Goal: Use online tool/utility: Use online tool/utility

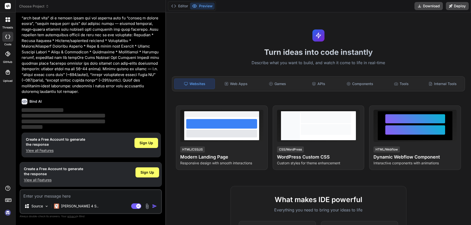
scroll to position [40, 0]
click at [138, 136] on div "Create a Free Account to generate the response View all Features Sign Up" at bounding box center [91, 144] width 139 height 25
click at [141, 141] on span "Sign Up" at bounding box center [146, 142] width 14 height 5
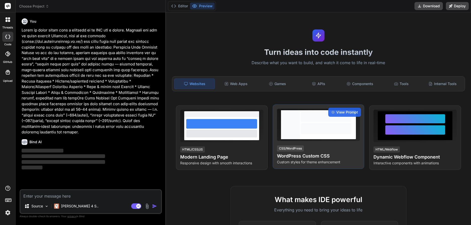
scroll to position [0, 0]
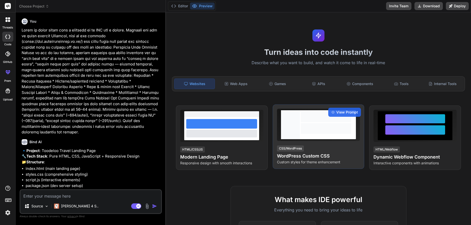
type textarea "x"
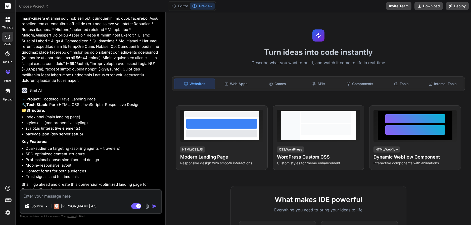
scroll to position [67, 0]
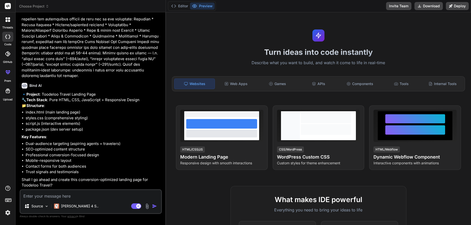
click at [64, 195] on textarea at bounding box center [90, 194] width 141 height 9
type textarea "y"
type textarea "x"
type textarea "ye"
type textarea "x"
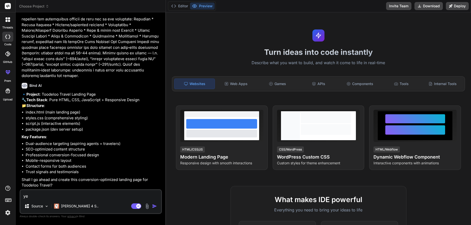
type textarea "yes"
type textarea "x"
type textarea "yes"
click at [156, 205] on img "button" at bounding box center [154, 205] width 5 height 5
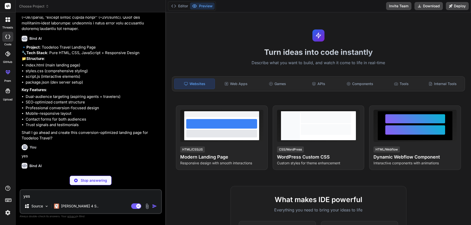
scroll to position [120, 0]
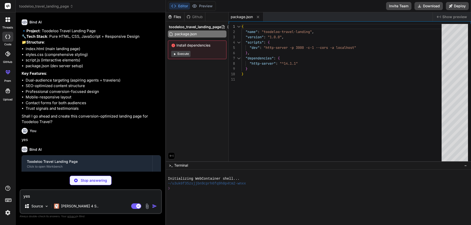
type textarea "x"
type textarea "<script src="script.js"></script> </body> </html>"
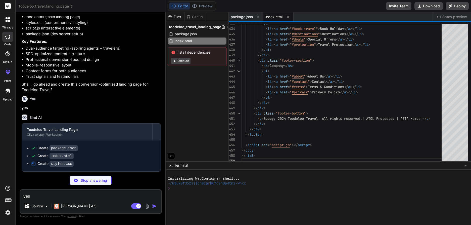
scroll to position [162, 0]
type textarea "x"
type textarea ".travel-categories { grid-template-columns: 1fr; } .category-card img { height:…"
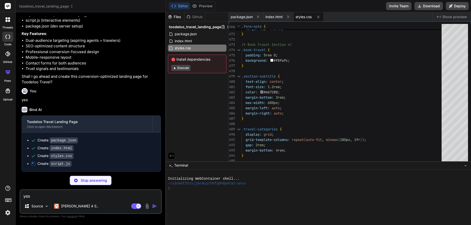
type textarea "x"
type textarea "form.addEventListener('submit', () => { const formType = form.classList[0]; tra…"
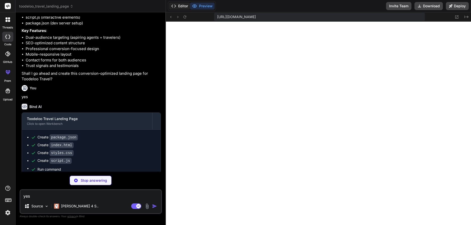
scroll to position [224, 0]
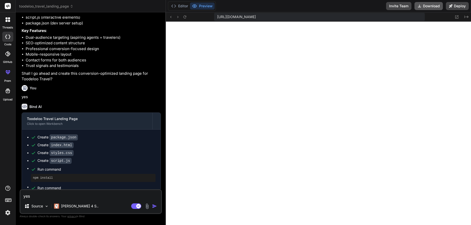
click at [424, 6] on button "Download" at bounding box center [428, 6] width 28 height 8
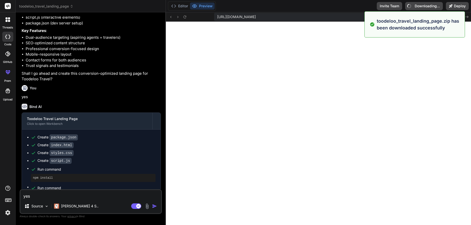
type textarea "x"
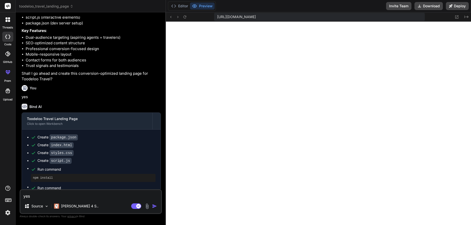
click at [78, 195] on textarea "yes" at bounding box center [90, 194] width 141 height 9
type textarea "P"
type textarea "x"
type textarea "Pl"
type textarea "x"
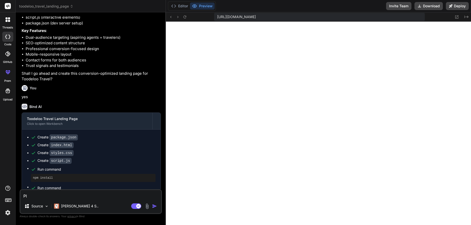
type textarea "Ple"
type textarea "x"
type textarea "Plea"
type textarea "x"
type textarea "Pleas"
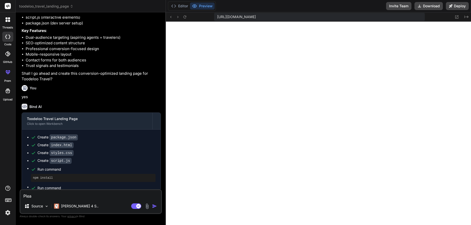
type textarea "x"
type textarea "Please"
type textarea "x"
type textarea "Please"
type textarea "x"
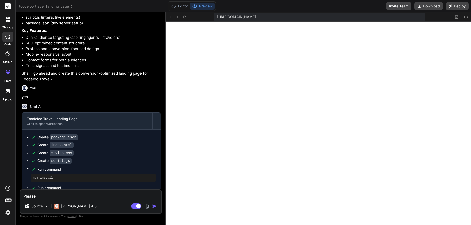
type textarea "Please u"
type textarea "x"
type textarea "Please us"
type textarea "x"
type textarea "Please use"
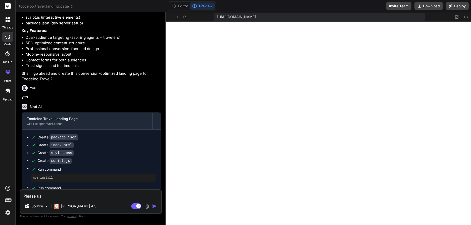
type textarea "x"
type textarea "Please use"
type textarea "x"
type textarea "Please use t"
type textarea "x"
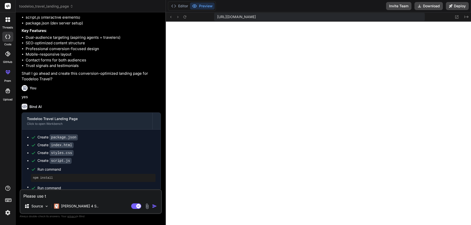
type textarea "Please use th"
type textarea "x"
type textarea "Please use the"
type textarea "x"
type textarea "Please use the"
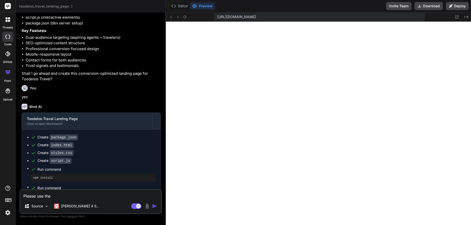
type textarea "x"
type textarea "Please use the T"
type textarea "x"
type textarea "Please use the To"
type textarea "x"
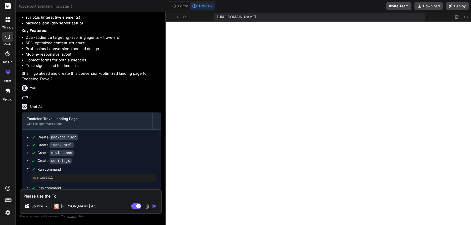
type textarea "Please use the Too"
type textarea "x"
type textarea "Please use the Tood"
type textarea "x"
type textarea "Please use the Toode"
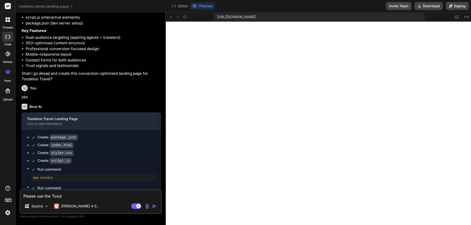
type textarea "x"
type textarea "Please use the Toodel"
type textarea "x"
type textarea "Please use the Toodelo"
type textarea "x"
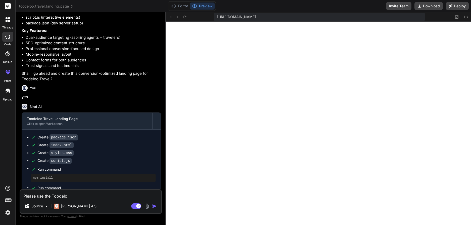
type textarea "Please use the Toodeloo"
type textarea "x"
type textarea "Please use the Toodeloo"
type textarea "x"
type textarea "Please use the Toodeloo o"
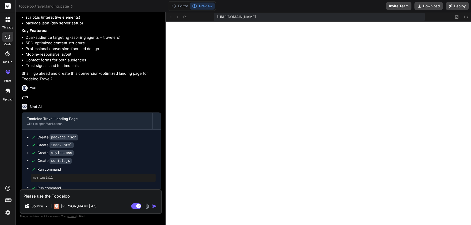
type textarea "x"
type textarea "Please use the Toodeloo of"
type textarea "x"
type textarea "Please use the Toodeloo off"
type textarea "x"
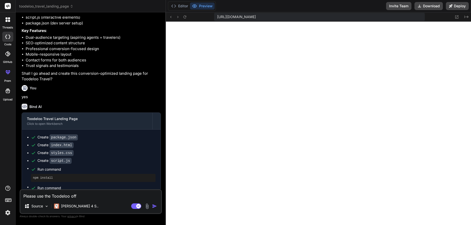
type textarea "Please use the Toodeloo offi"
type textarea "x"
type textarea "Please use the Toodeloo offic"
type textarea "x"
type textarea "Please use the Toodeloo officu"
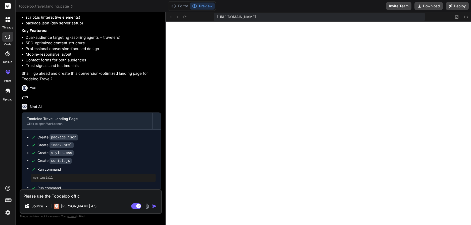
type textarea "x"
type textarea "Please use the Toodeloo offic"
type textarea "x"
type textarea "Please use the Toodeloo offici"
type textarea "x"
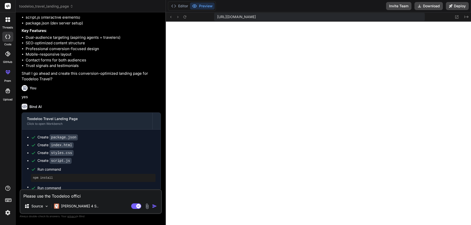
type textarea "Please use the Toodeloo officia"
type textarea "x"
type textarea "Please use the Toodeloo official"
type textarea "x"
type textarea "Please use the Toodeloo official"
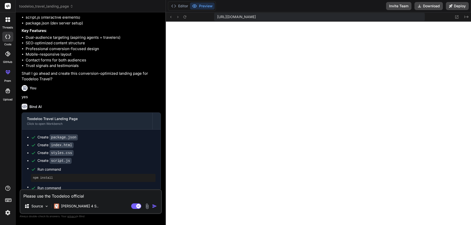
type textarea "x"
type textarea "Please use the Toodeloo official l"
type textarea "x"
type textarea "Please use the Toodeloo official lo"
type textarea "x"
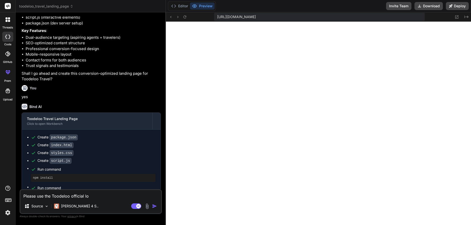
type textarea "Please use the Toodeloo official log"
type textarea "x"
type textarea "Please use the Toodeloo official logo"
type textarea "x"
type textarea "Please use the Toodeloo official logo"
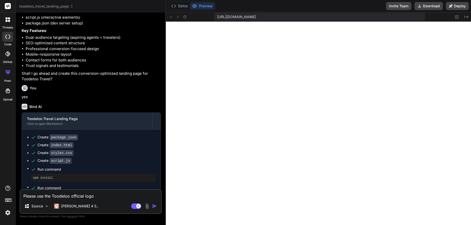
type textarea "x"
paste textarea "[URL][DOMAIN_NAME]"
type textarea "Please use the Toodeloo official logo [URL][DOMAIN_NAME]"
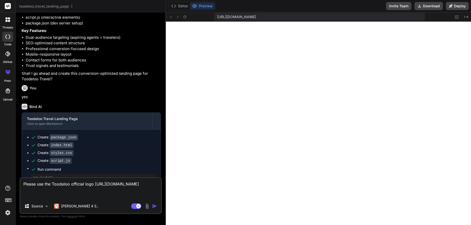
type textarea "x"
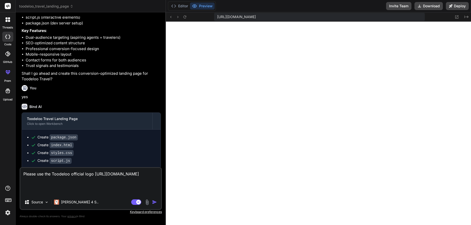
type textarea "Please use the Toodeloo official logo [URL][DOMAIN_NAME] A"
type textarea "x"
type textarea "Please use the Toodeloo official logo [URL][DOMAIN_NAME] Al"
type textarea "x"
type textarea "Please use the Toodeloo official logo [URL][DOMAIN_NAME] Als"
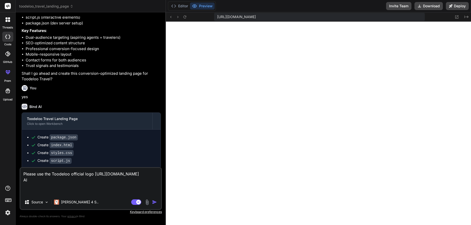
type textarea "x"
type textarea "Please use the Toodeloo official logo [URL][DOMAIN_NAME] Also"
type textarea "x"
type textarea "Please use the Toodeloo official logo [URL][DOMAIN_NAME] Also"
type textarea "x"
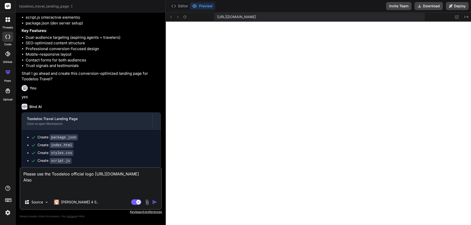
type textarea "Please use the Toodeloo official logo [URL][DOMAIN_NAME] Also e"
type textarea "x"
type textarea "Please use the Toodeloo official logo [URL][DOMAIN_NAME] Also en"
type textarea "x"
type textarea "Please use the Toodeloo official logo [URL][DOMAIN_NAME] Also ens"
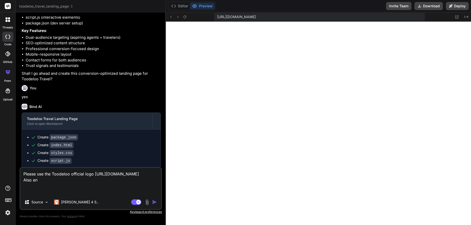
type textarea "x"
type textarea "Please use the Toodeloo official logo [URL][DOMAIN_NAME] Also ensu"
type textarea "x"
type textarea "Please use the Toodeloo official logo [URL][DOMAIN_NAME] Also ensur"
type textarea "x"
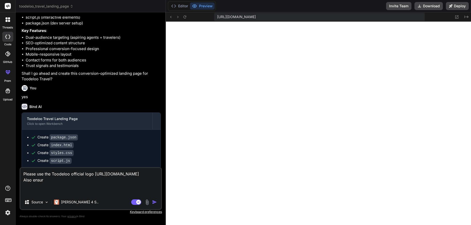
type textarea "Please use the Toodeloo official logo [URL][DOMAIN_NAME] Also ensure"
type textarea "x"
type textarea "Please use the Toodeloo official logo [URL][DOMAIN_NAME] Also ensure"
type textarea "x"
type textarea "Please use the Toodeloo official logo [URL][DOMAIN_NAME] Also ensure t"
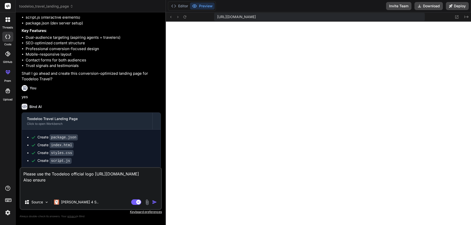
type textarea "x"
type textarea "Please use the Toodeloo official logo [URL][DOMAIN_NAME] Also ensure th"
type textarea "x"
type textarea "Please use the Toodeloo official logo [URL][DOMAIN_NAME] Also ensure the"
type textarea "x"
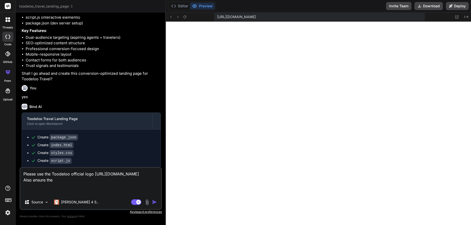
type textarea "Please use the Toodeloo official logo [URL][DOMAIN_NAME] Also ensure the"
type textarea "x"
type textarea "Please use the Toodeloo official logo [URL][DOMAIN_NAME] Also ensure the c"
type textarea "x"
type textarea "Please use the Toodeloo official logo [URL][DOMAIN_NAME] Also ensure the co"
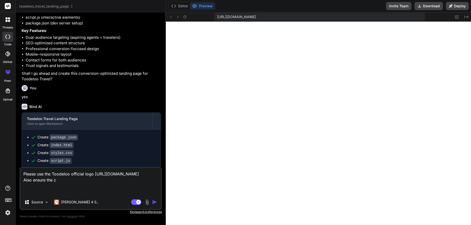
type textarea "x"
type textarea "Please use the Toodeloo official logo [URL][DOMAIN_NAME] Also ensure the cop"
type textarea "x"
type textarea "Please use the Toodeloo official logo [URL][DOMAIN_NAME] Also ensure the copy"
type textarea "x"
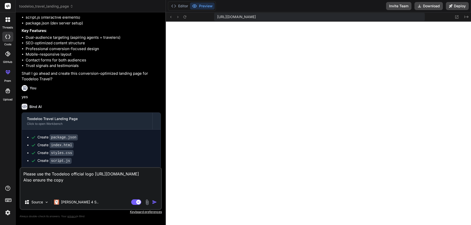
type textarea "Please use the Toodeloo official logo [URL][DOMAIN_NAME] Also ensure the copyw"
type textarea "x"
type textarea "Please use the Toodeloo official logo [URL][DOMAIN_NAME] Also ensure the copywr"
type textarea "x"
type textarea "Please use the Toodeloo official logo [URL][DOMAIN_NAME] Also ensure the copywri"
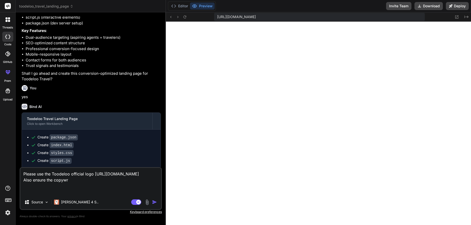
type textarea "x"
type textarea "Please use the Toodeloo official logo [URL][DOMAIN_NAME] Also ensure the copywr…"
type textarea "x"
type textarea "Please use the Toodeloo official logo [URL][DOMAIN_NAME] Also ensure the copywri"
type textarea "x"
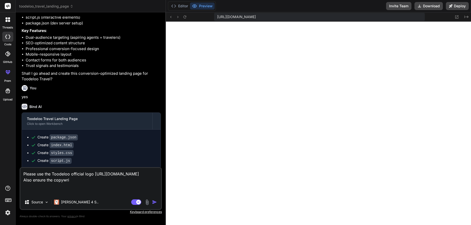
type textarea "Please use the Toodeloo official logo [URL][DOMAIN_NAME] Also ensure the copywr…"
type textarea "x"
type textarea "Please use the Toodeloo official logo [URL][DOMAIN_NAME] Also ensure the copywr…"
type textarea "x"
type textarea "Please use the Toodeloo official logo [URL][DOMAIN_NAME] Also ensure the copywr…"
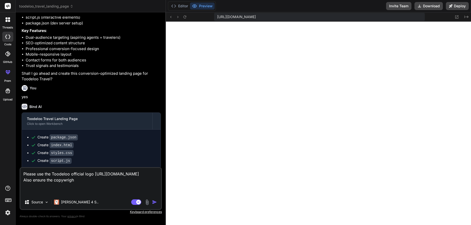
type textarea "x"
type textarea "Please use the Toodeloo official logo [URL][DOMAIN_NAME] Also ensure the copywri"
type textarea "x"
type textarea "Please use the Toodeloo official logo [URL][DOMAIN_NAME] Also ensure the copywr…"
type textarea "x"
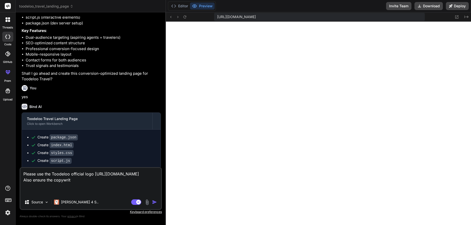
type textarea "Please use the Toodeloo official logo [URL][DOMAIN_NAME] Also ensure the copywr…"
type textarea "x"
type textarea "Please use the Toodeloo official logo [URL][DOMAIN_NAME] Also ensure the copywr…"
type textarea "x"
type textarea "Please use the Toodeloo official logo [URL][DOMAIN_NAME] Also ensure the copywr…"
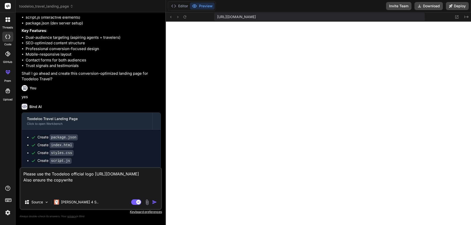
type textarea "x"
type textarea "Please use the Toodeloo official logo [URL][DOMAIN_NAME] Also ensure the copywr…"
type textarea "x"
type textarea "Please use the Toodeloo official logo [URL][DOMAIN_NAME] Also ensure the copywr…"
type textarea "x"
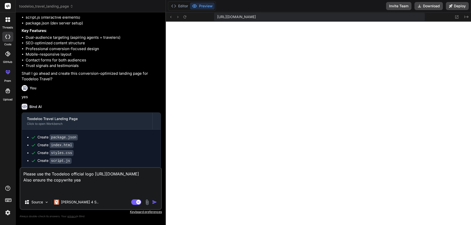
type textarea "Please use the Toodeloo official logo [URL][DOMAIN_NAME] Also ensure the copywr…"
type textarea "x"
type textarea "Please use the Toodeloo official logo [URL][DOMAIN_NAME] Also ensure the copywr…"
type textarea "x"
type textarea "Please use the Toodeloo official logo [URL][DOMAIN_NAME] Also ensure the copywr…"
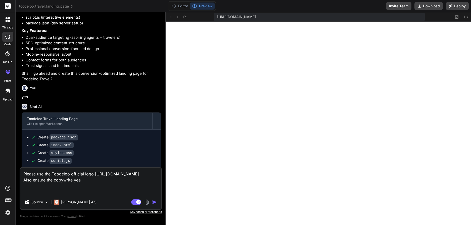
type textarea "x"
type textarea "Please use the Toodeloo official logo [URL][DOMAIN_NAME] Also ensure the copywr…"
type textarea "x"
type textarea "Please use the Toodeloo official logo [URL][DOMAIN_NAME] Also ensure the copywr…"
type textarea "x"
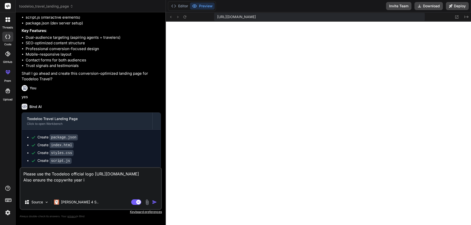
type textarea "Please use the Toodeloo official logo [URL][DOMAIN_NAME] Also ensure the copywr…"
type textarea "x"
type textarea "Please use the Toodeloo official logo [URL][DOMAIN_NAME] Also ensure the copywr…"
type textarea "x"
type textarea "Please use the Toodeloo official logo [URL][DOMAIN_NAME] Also ensure the copywr…"
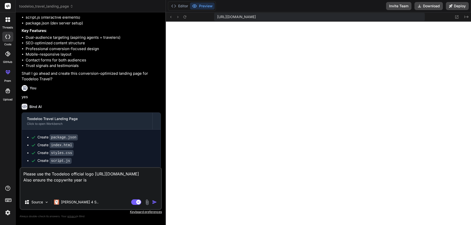
type textarea "x"
type textarea "Please use the Toodeloo official logo [URL][DOMAIN_NAME] Also ensure the copywr…"
type textarea "x"
type textarea "Please use the Toodeloo official logo [URL][DOMAIN_NAME] Also ensure the copywr…"
type textarea "x"
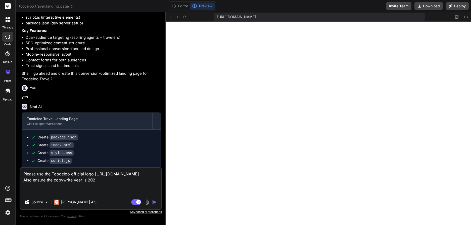
type textarea "Please use the Toodeloo official logo [URL][DOMAIN_NAME] Also ensure the copywr…"
type textarea "x"
type textarea "Please use the Toodeloo official logo [URL][DOMAIN_NAME] Also ensure the copywr…"
type textarea "x"
type textarea "Please use the Toodeloo official logo [URL][DOMAIN_NAME] Also ensure the copywr…"
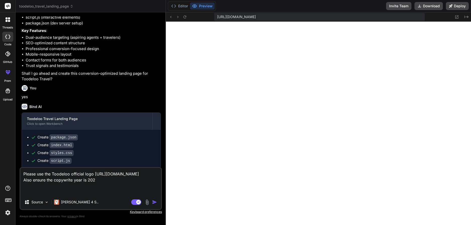
type textarea "x"
type textarea "Please use the Toodeloo official logo [URL][DOMAIN_NAME] Also ensure the copy-w…"
type textarea "x"
type textarea "Please use the Toodeloo official logo [URL][DOMAIN_NAME] Also ensure the copy-w…"
click at [115, 187] on textarea "Please use the Toodeloo official logo [URL][DOMAIN_NAME] Also ensure the copy-w…" at bounding box center [90, 181] width 141 height 27
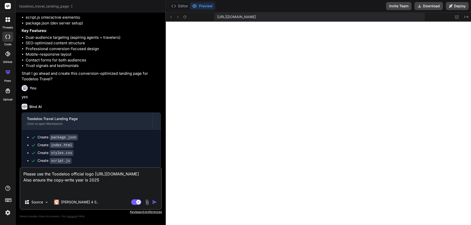
click at [114, 192] on textarea "Please use the Toodeloo official logo [URL][DOMAIN_NAME] Also ensure the copy-w…" at bounding box center [90, 181] width 141 height 27
type textarea "x"
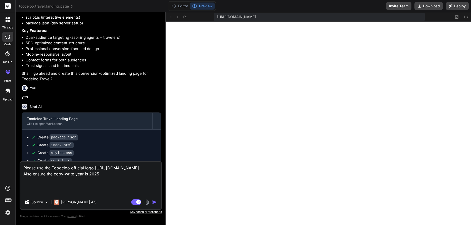
type textarea "Please use the Toodeloo official logo [URL][DOMAIN_NAME] Also ensure the copy-w…"
type textarea "x"
type textarea "Please use the Toodeloo official logo [URL][DOMAIN_NAME] Also ensure the copy-w…"
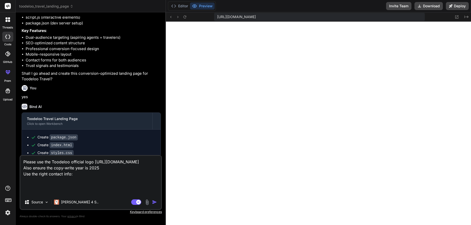
paste textarea "07378 519065 [EMAIL_ADDRESS][DOMAIN_NAME]"
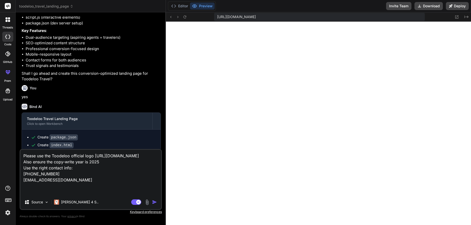
click at [153, 203] on img "button" at bounding box center [154, 201] width 5 height 5
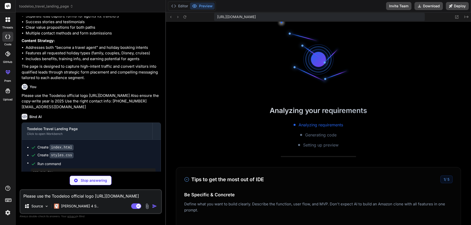
scroll to position [434, 0]
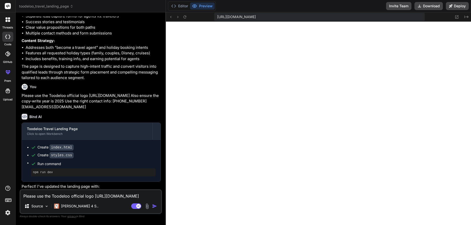
click at [6, 201] on icon at bounding box center [8, 199] width 7 height 7
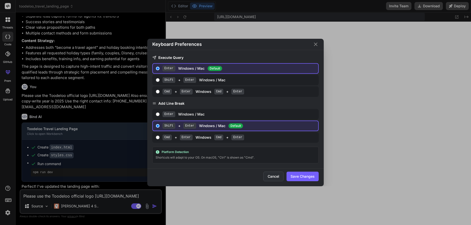
click at [265, 174] on button "Cancel" at bounding box center [273, 176] width 20 height 10
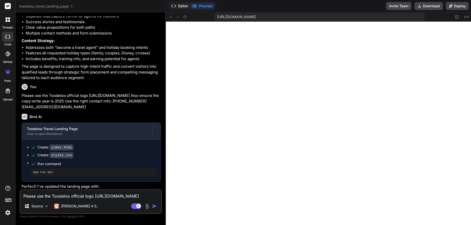
click at [182, 6] on button "Editor" at bounding box center [179, 6] width 21 height 7
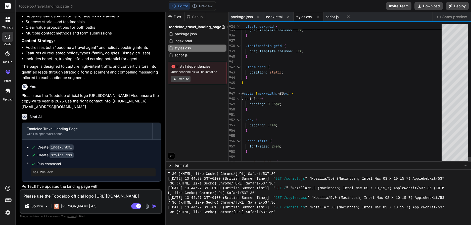
scroll to position [5, 0]
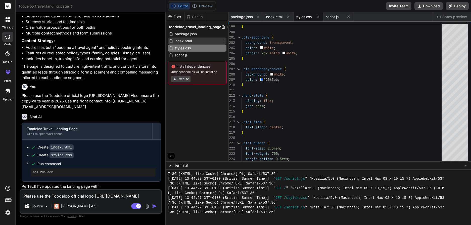
click at [196, 41] on div "index.html" at bounding box center [197, 40] width 59 height 7
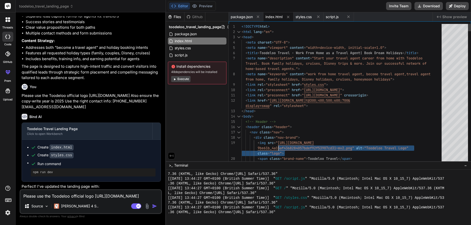
scroll to position [11, 0]
drag, startPoint x: 355, startPoint y: 149, endPoint x: 279, endPoint y: 141, distance: 77.3
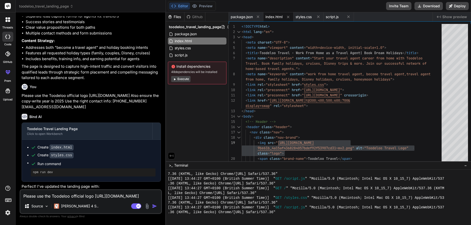
click at [187, 81] on button "Execute" at bounding box center [180, 79] width 19 height 6
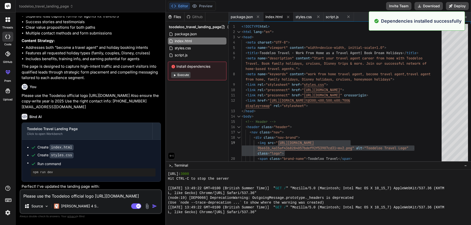
scroll to position [687, 0]
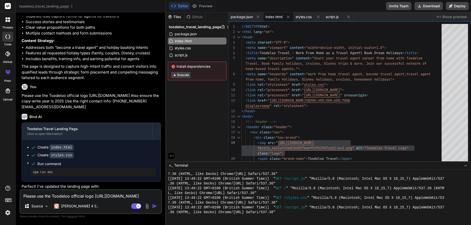
click at [453, 18] on span "Show preview" at bounding box center [454, 16] width 25 height 5
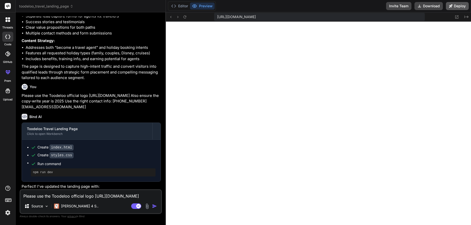
click at [461, 5] on button "Deploy" at bounding box center [457, 6] width 23 height 8
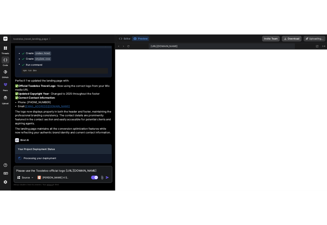
scroll to position [580, 0]
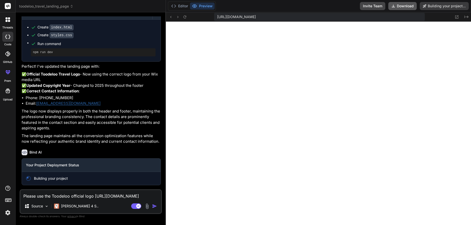
click at [403, 7] on button "Download" at bounding box center [402, 6] width 28 height 8
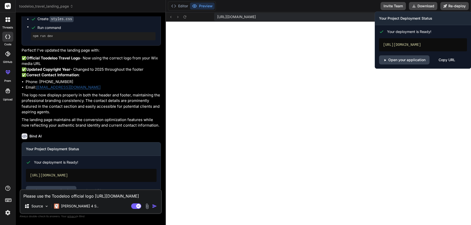
click at [437, 64] on div "Open your application Copy URL" at bounding box center [423, 59] width 88 height 9
click at [439, 64] on div "Copy URL" at bounding box center [446, 59] width 17 height 9
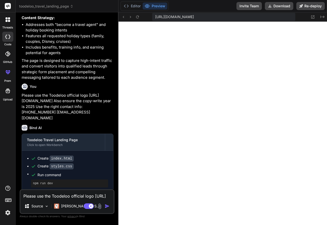
scroll to position [727, 0]
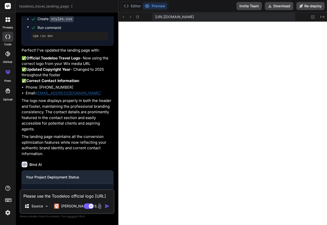
click at [52, 197] on textarea "Please use the Toodeloo official logo [URL][DOMAIN_NAME] Also ensure the copy-w…" at bounding box center [66, 194] width 93 height 9
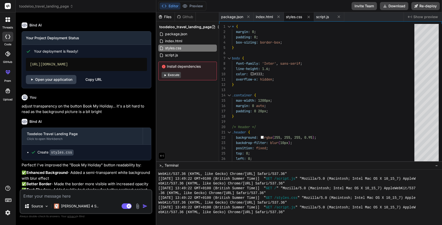
scroll to position [764, 0]
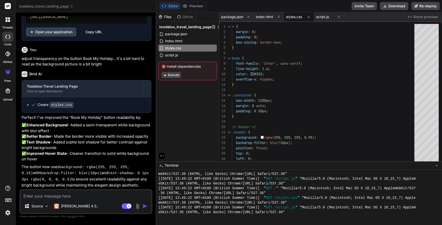
click at [426, 17] on span "Show preview" at bounding box center [425, 16] width 25 height 5
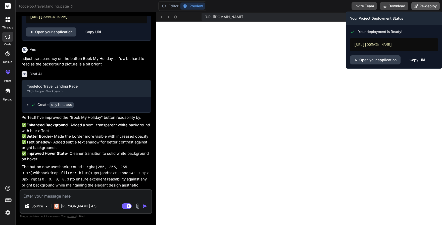
click at [421, 6] on button "Re-deploy" at bounding box center [425, 6] width 28 height 8
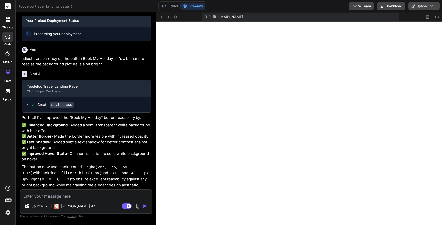
scroll to position [734, 0]
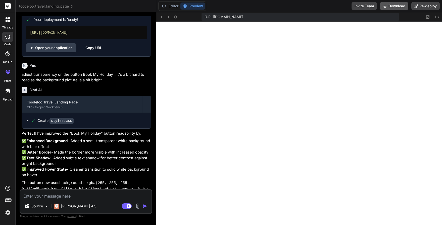
click at [372, 8] on div "Invite Team Download Re-deploy" at bounding box center [395, 6] width 88 height 8
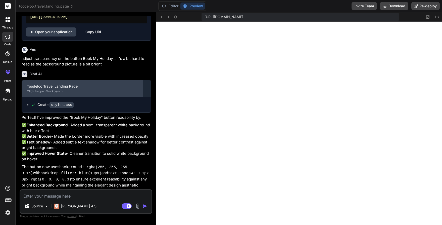
scroll to position [764, 0]
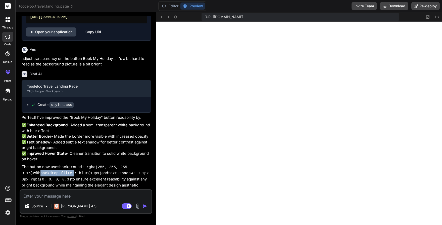
drag, startPoint x: 30, startPoint y: 174, endPoint x: 64, endPoint y: 174, distance: 33.4
click at [64, 174] on code "backdrop-filter: blur(10px)" at bounding box center [70, 173] width 61 height 4
copy code "backdrop-filter"
click at [168, 6] on button "Editor" at bounding box center [170, 6] width 21 height 7
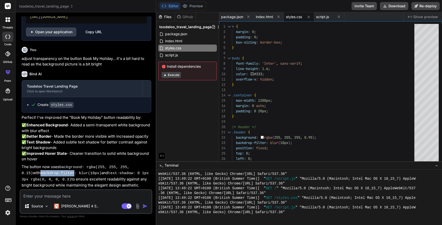
click at [171, 75] on button "Execute" at bounding box center [171, 75] width 19 height 6
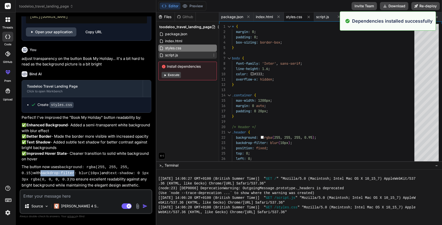
scroll to position [902, 0]
click at [193, 48] on div "styles.css" at bounding box center [187, 47] width 59 height 7
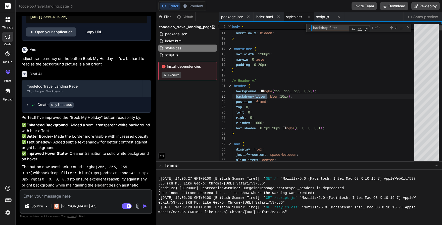
scroll to position [53, 0]
click at [396, 27] on div "Next Match (Enter)" at bounding box center [396, 28] width 4 height 4
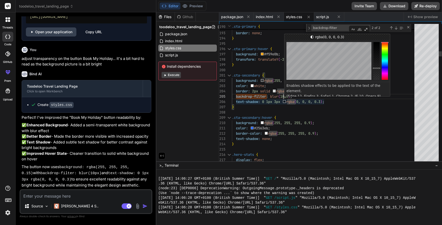
scroll to position [26, 0]
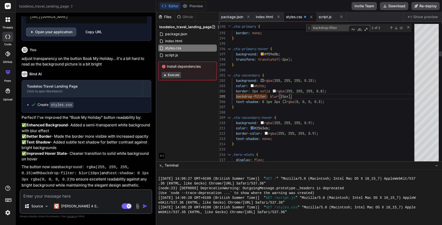
scroll to position [42, 0]
click at [422, 17] on span "Show preview" at bounding box center [425, 16] width 25 height 5
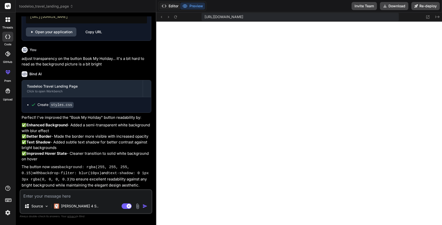
click at [173, 7] on button "Editor" at bounding box center [170, 6] width 21 height 7
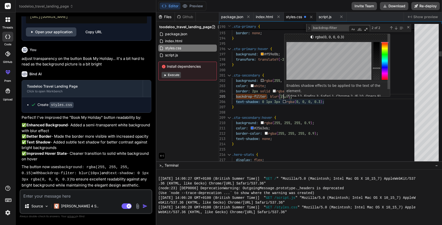
scroll to position [26, 0]
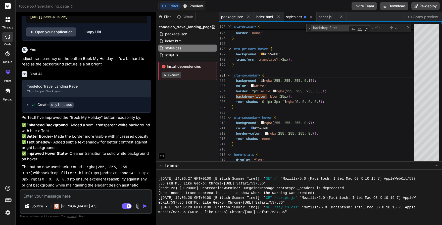
click at [193, 4] on button "Preview" at bounding box center [192, 6] width 25 height 7
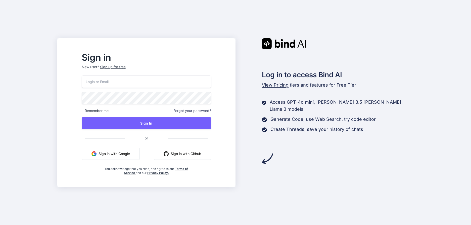
click at [127, 155] on button "Sign in with Google" at bounding box center [111, 153] width 58 height 12
